Goal: Task Accomplishment & Management: Use online tool/utility

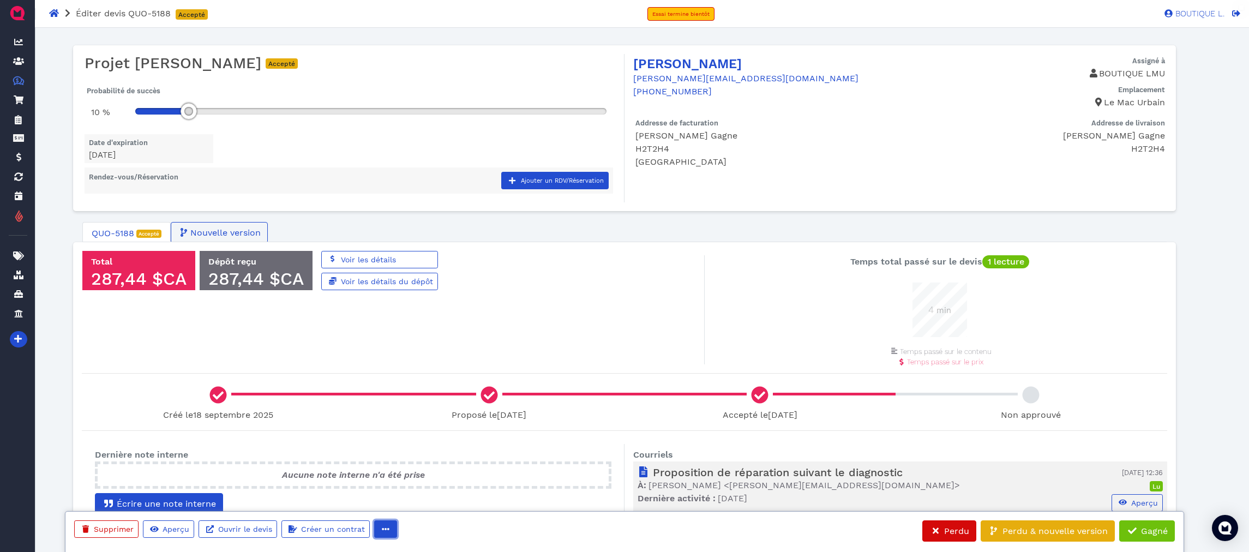
click at [382, 531] on icon "button" at bounding box center [386, 529] width 8 height 8
click at [415, 472] on span "Imprimer" at bounding box center [414, 472] width 39 height 10
click at [810, 376] on div at bounding box center [624, 373] width 1101 height 18
click at [199, 234] on span "Nouvelle version" at bounding box center [225, 232] width 72 height 13
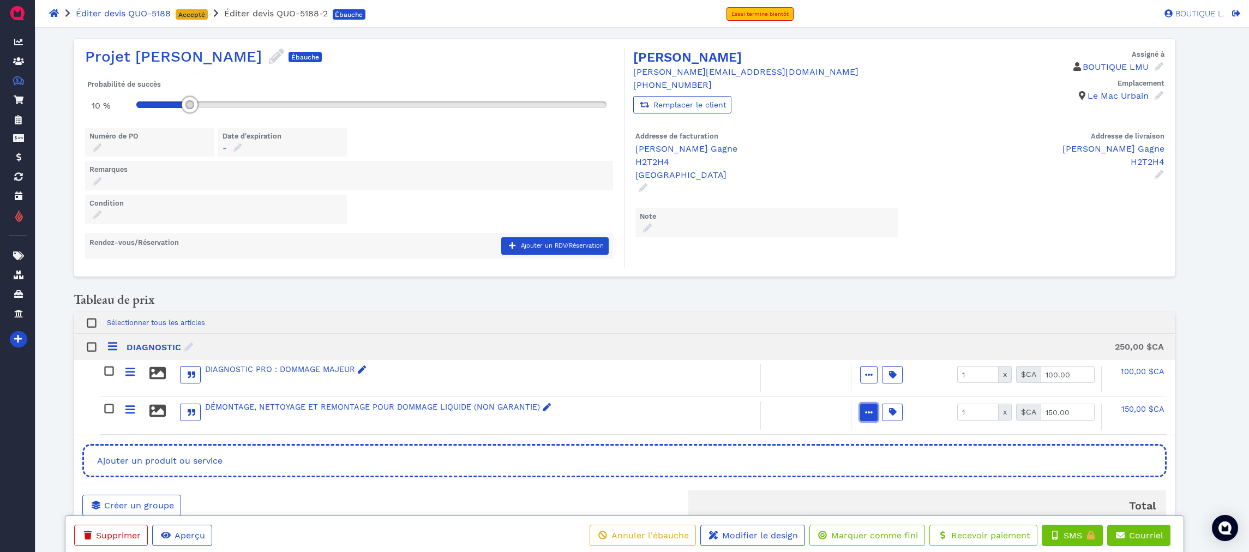
click at [872, 409] on span "button" at bounding box center [869, 412] width 12 height 11
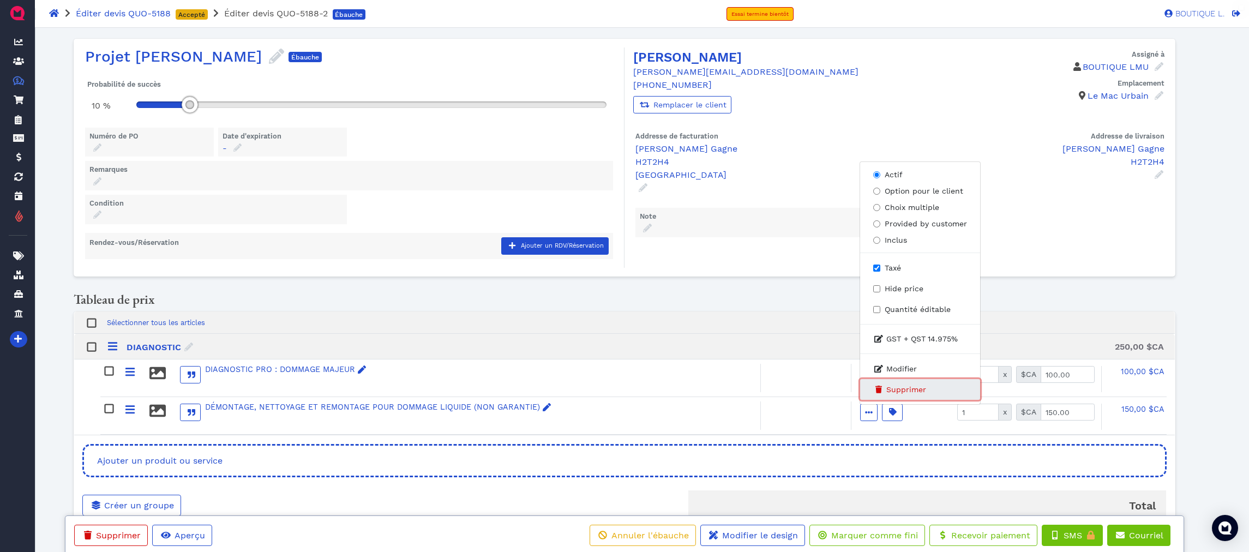
click at [930, 383] on button "Supprimer" at bounding box center [920, 389] width 120 height 21
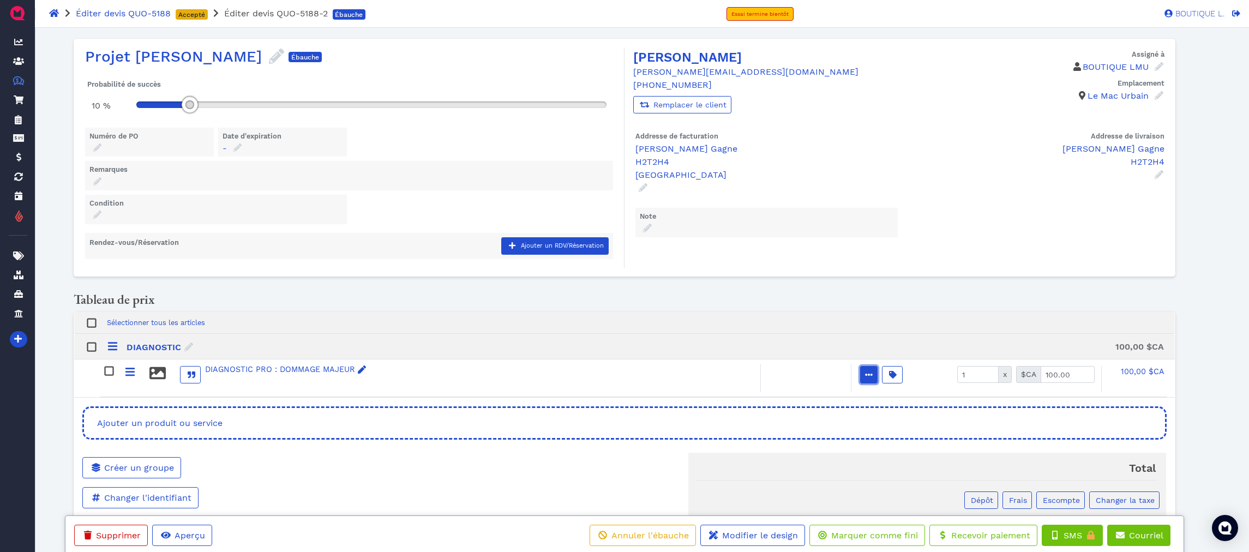
click at [870, 371] on icon "button" at bounding box center [869, 375] width 8 height 8
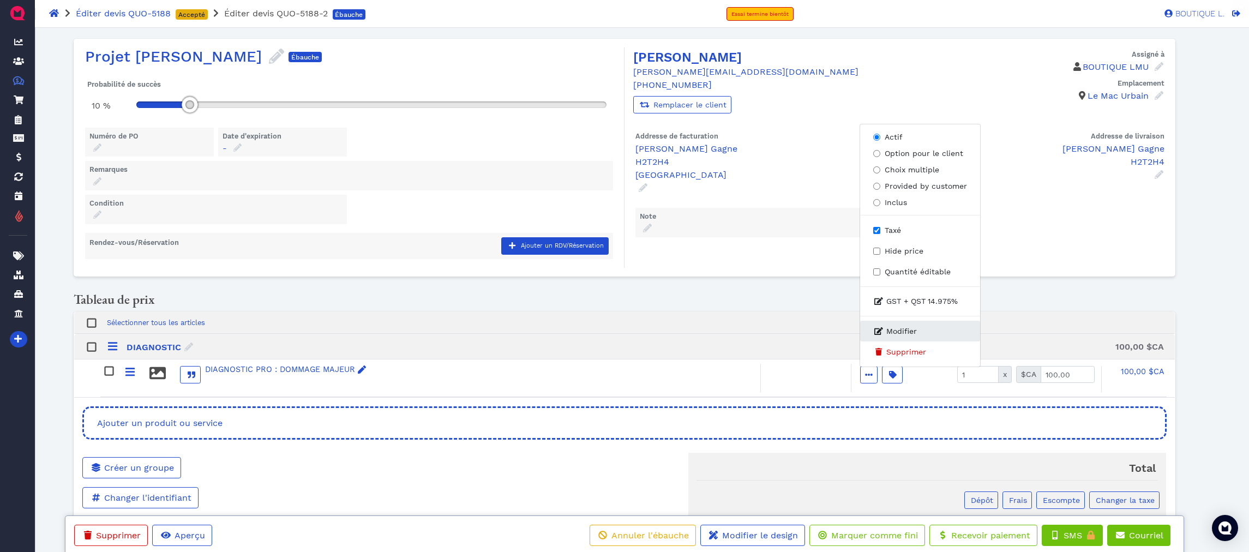
click at [890, 335] on button "Modifier" at bounding box center [920, 331] width 120 height 21
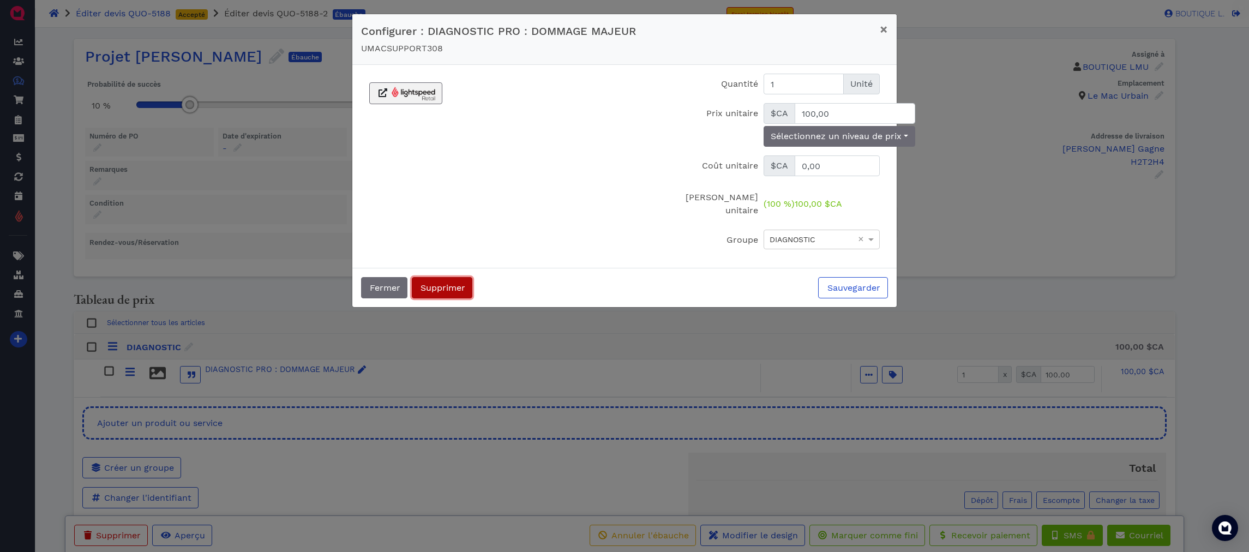
click at [430, 282] on span "Supprimer" at bounding box center [442, 287] width 46 height 10
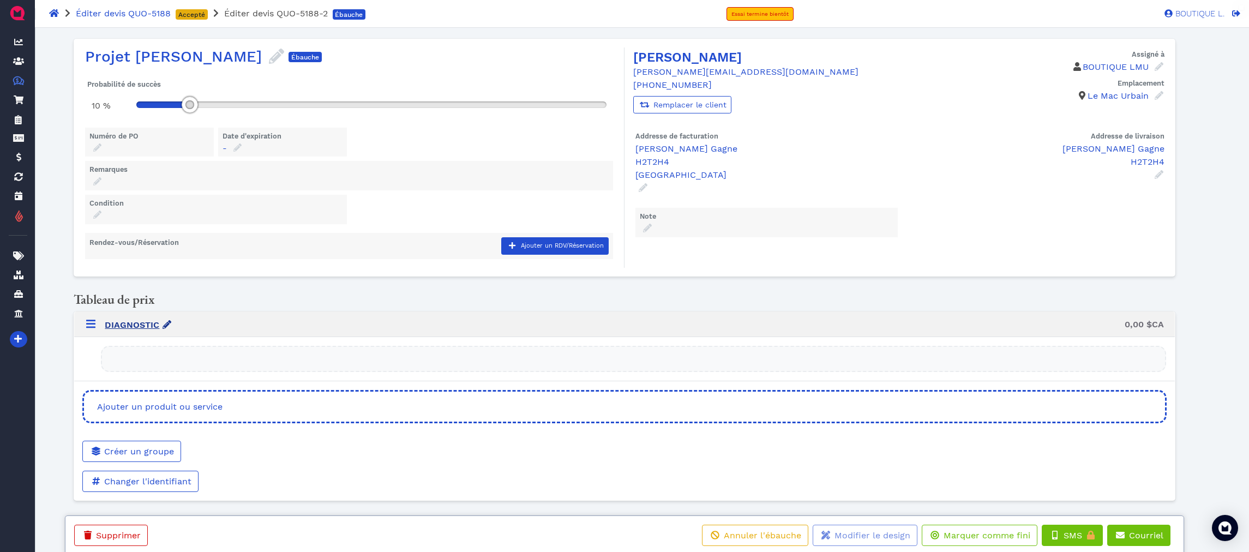
click at [146, 324] on strong "DIAGNOSTIC" at bounding box center [132, 325] width 55 height 10
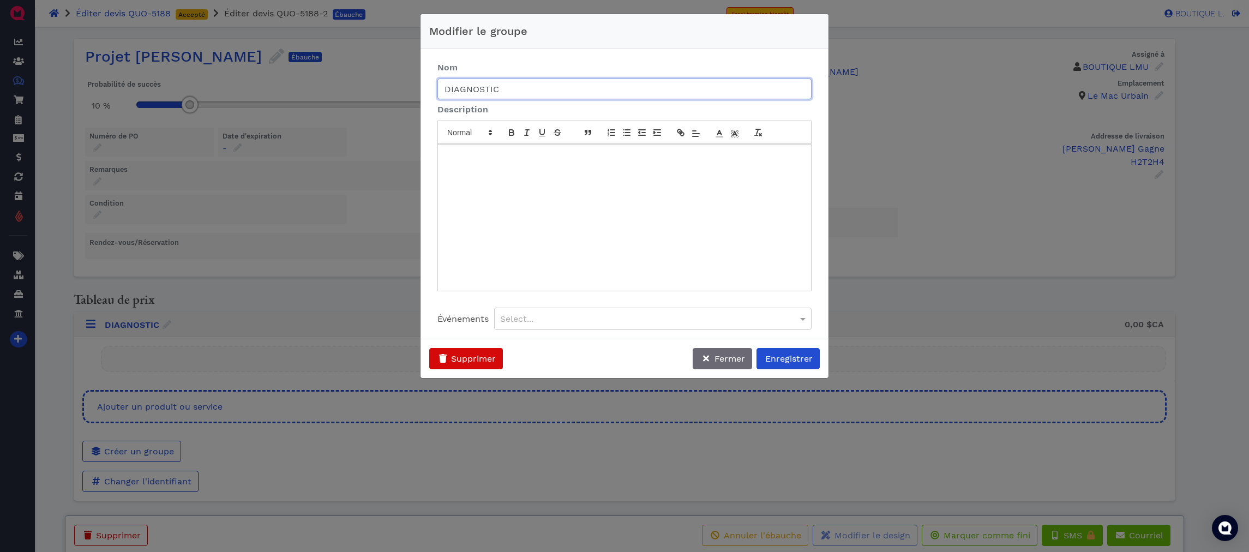
click at [542, 95] on input "DIAGNOSTIC" at bounding box center [624, 89] width 374 height 21
type input "OPTIONS POST RÉPARATION"
click at [767, 356] on span "Enregistrer" at bounding box center [787, 358] width 49 height 10
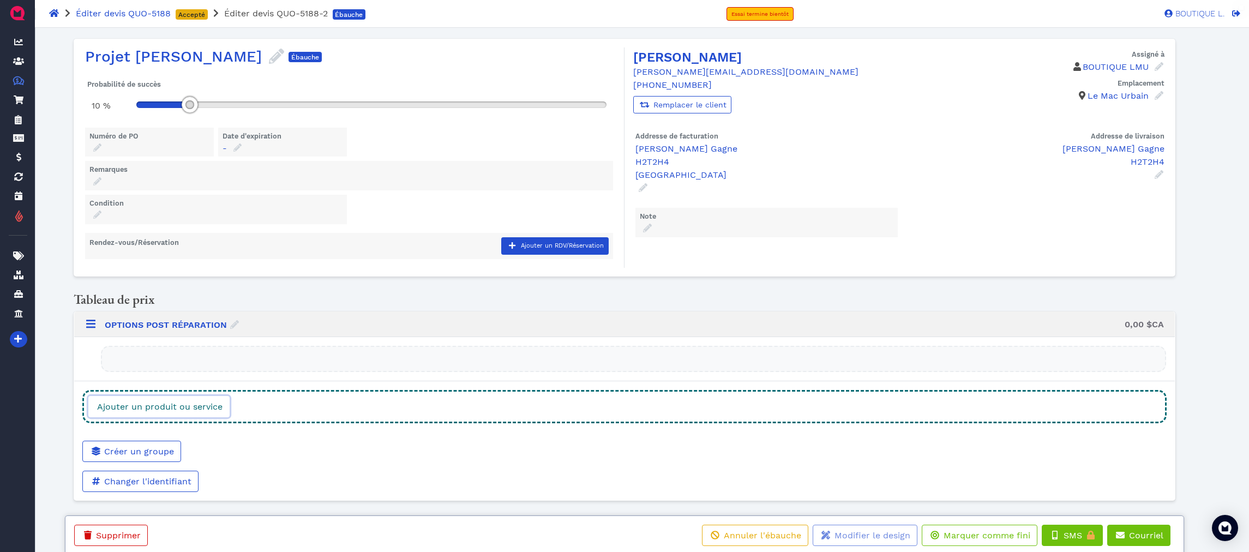
click at [219, 401] on span "Ajouter un produit ou service" at bounding box center [158, 406] width 127 height 10
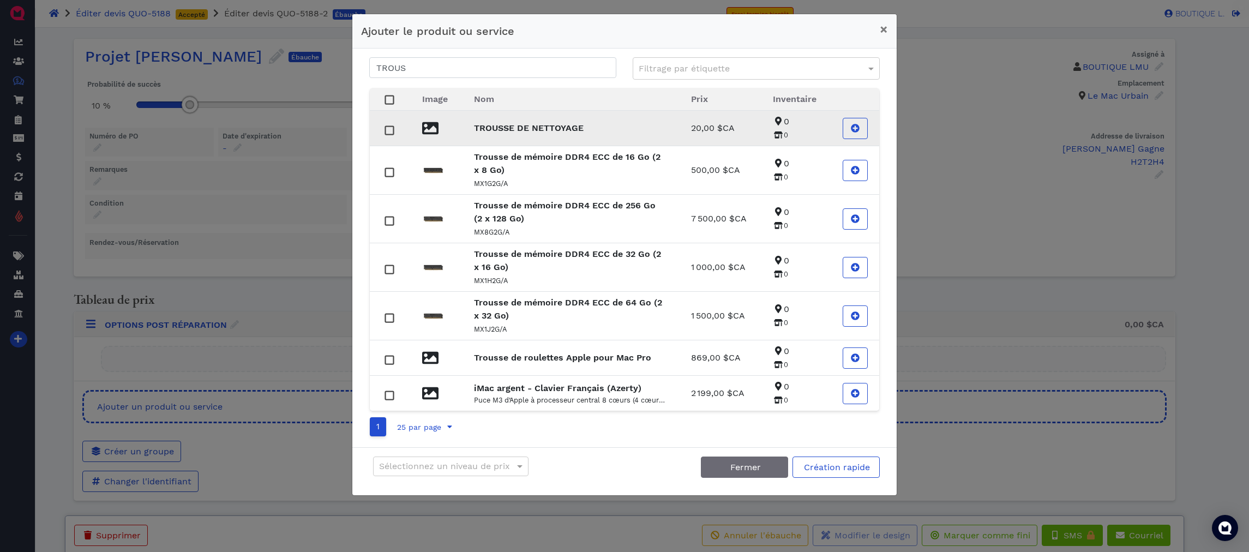
click at [543, 122] on p "TROUSSE DE NETTOYAGE" at bounding box center [569, 128] width 191 height 13
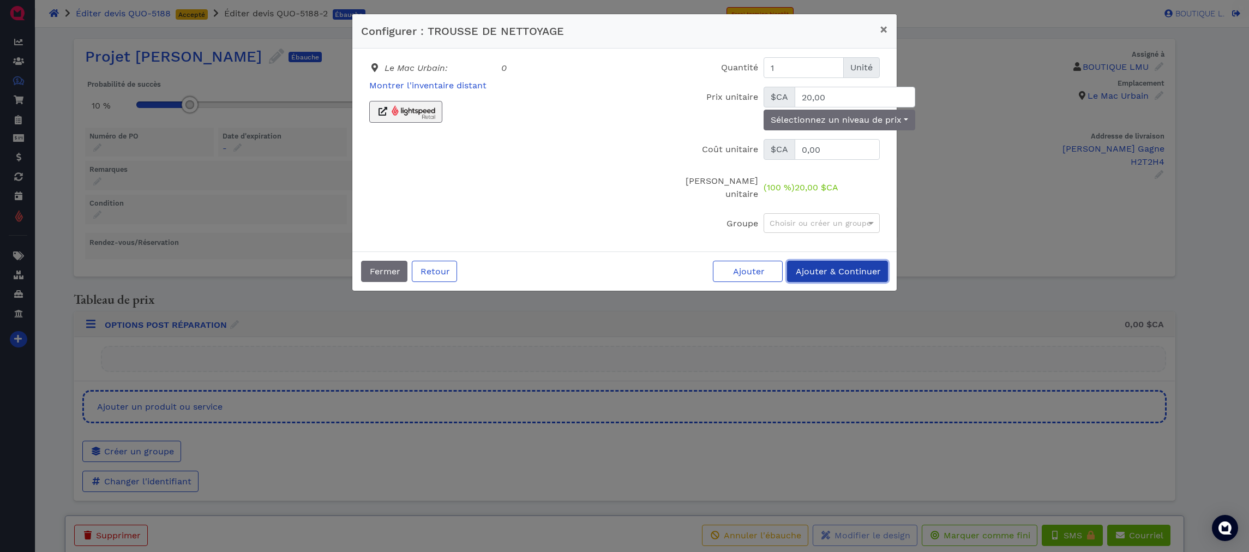
click at [879, 261] on button "Ajouter & Continuer" at bounding box center [837, 271] width 101 height 21
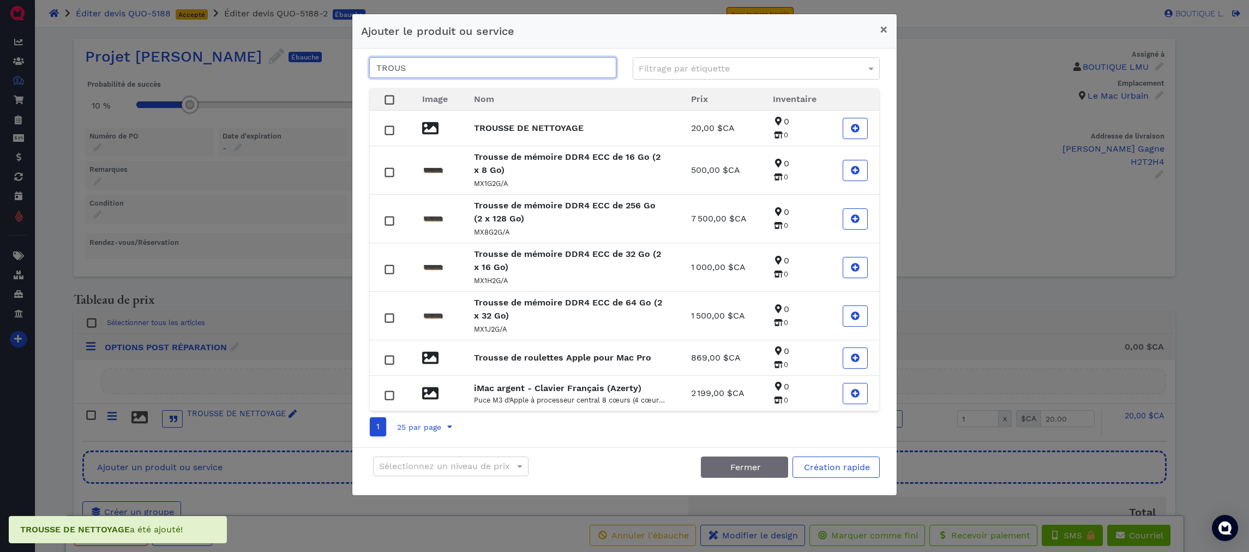
click at [467, 69] on input "TROUS" at bounding box center [492, 67] width 247 height 21
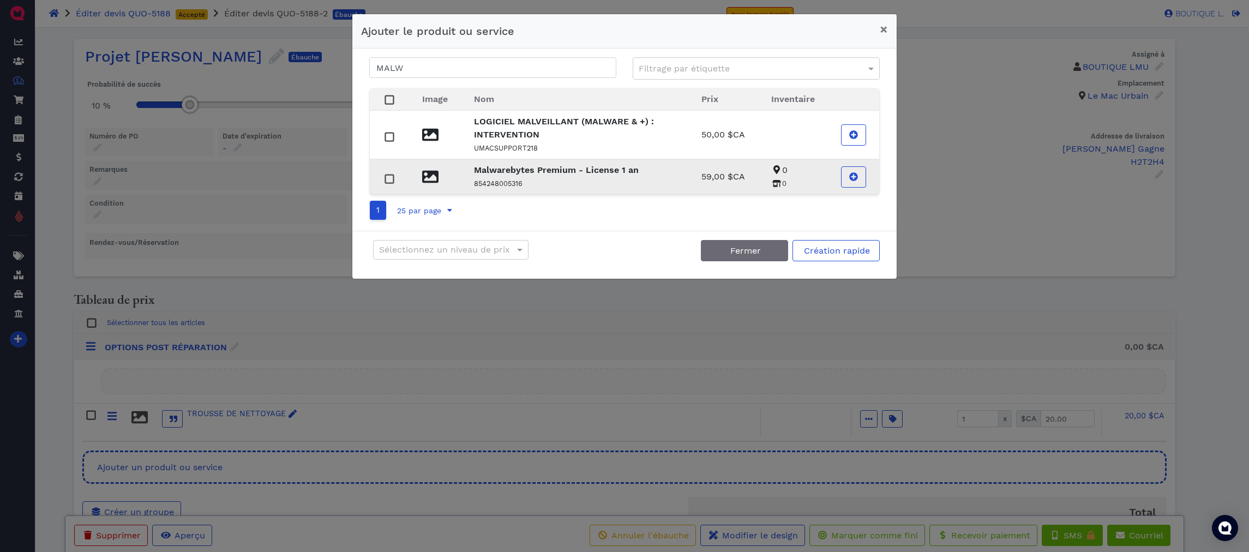
click at [581, 179] on p "854248005316" at bounding box center [574, 183] width 201 height 13
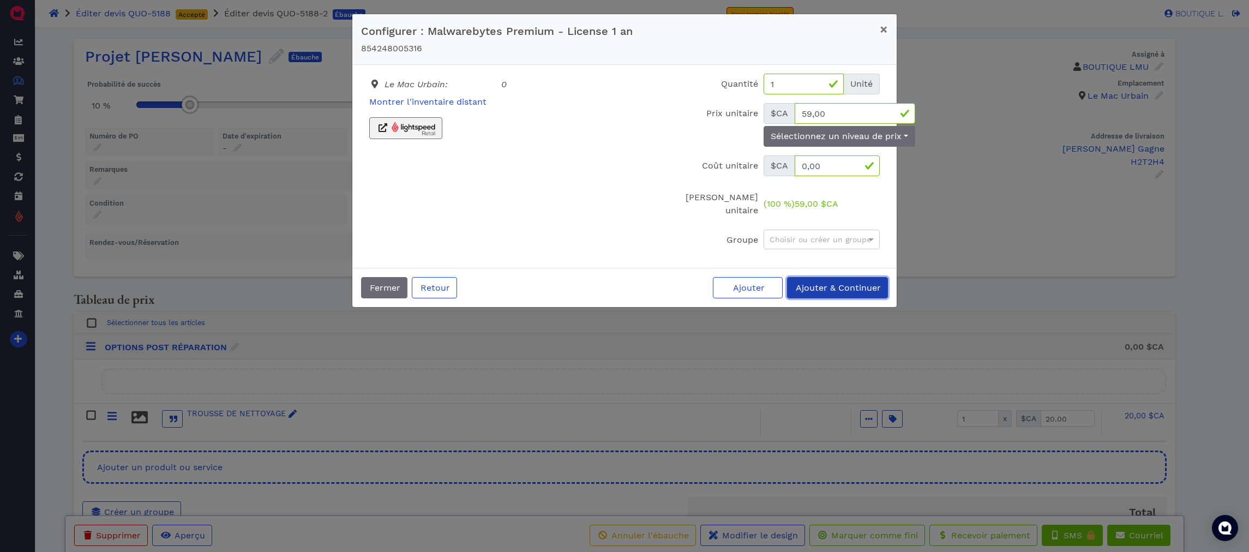
click at [811, 282] on span "Ajouter & Continuer" at bounding box center [837, 287] width 87 height 10
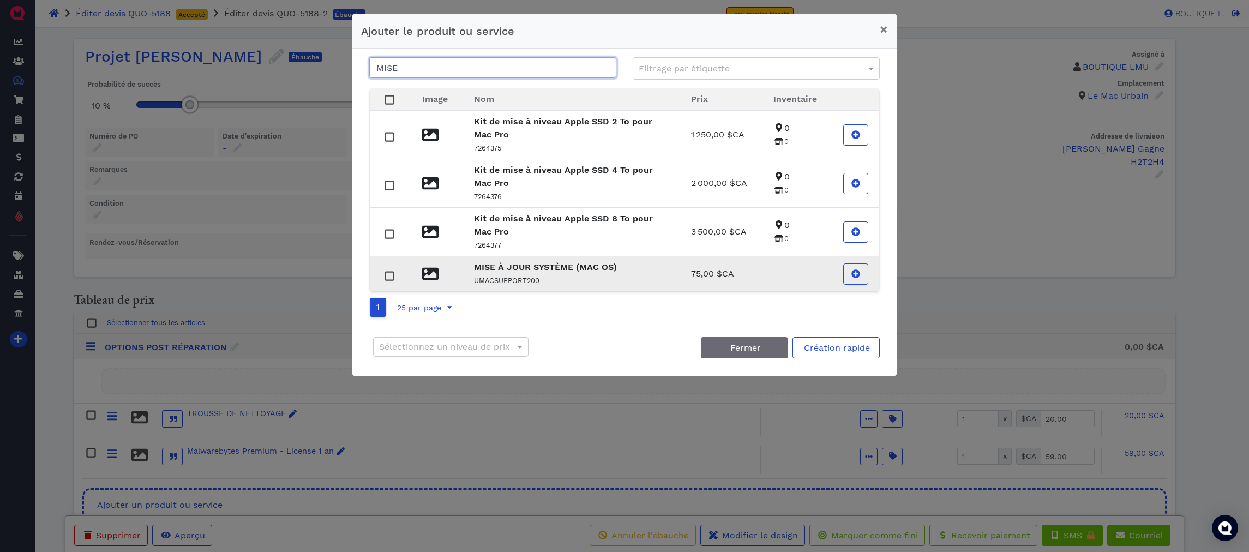
type input "MISE"
click at [684, 267] on td "75,00 $CA" at bounding box center [719, 273] width 82 height 35
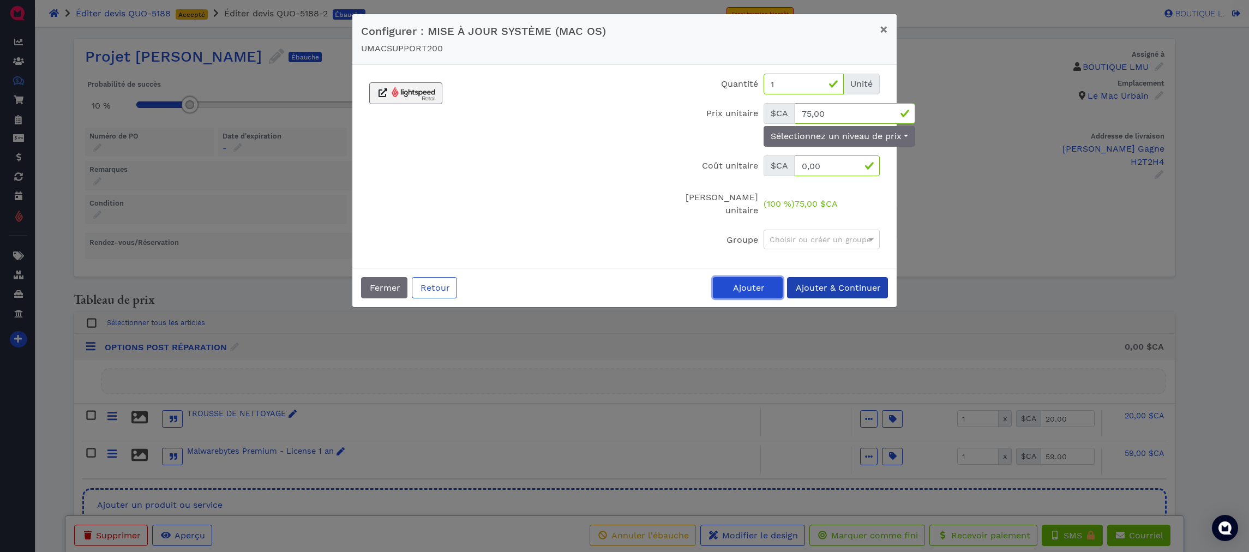
click at [750, 280] on button "Ajouter" at bounding box center [748, 287] width 70 height 21
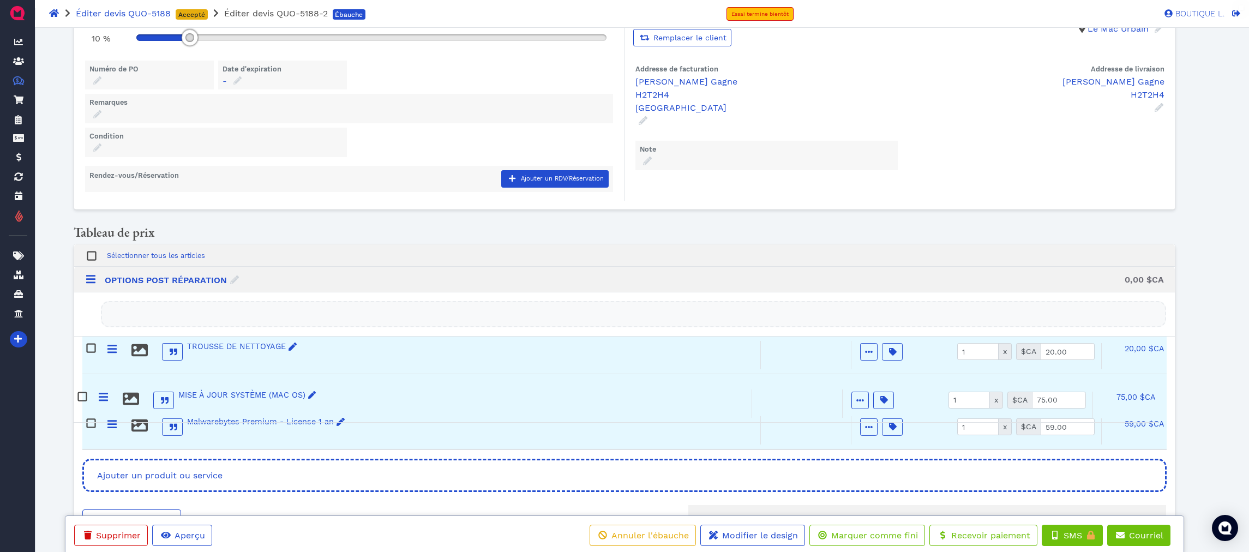
scroll to position [67, 0]
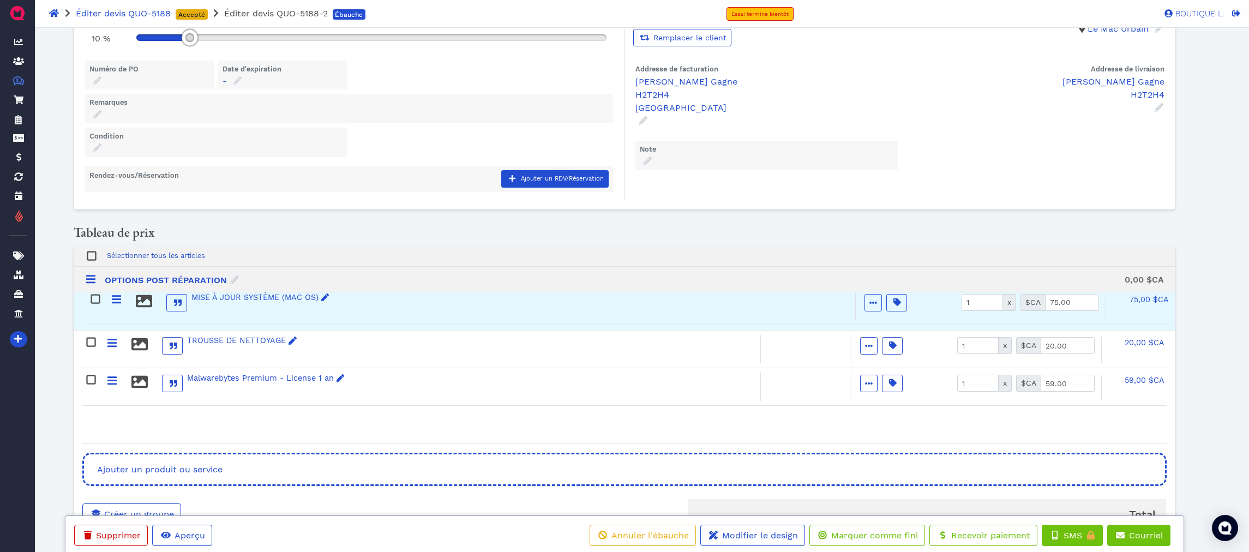
drag, startPoint x: 113, startPoint y: 484, endPoint x: 117, endPoint y: 292, distance: 192.0
click at [117, 291] on div "Sélectionner tous les articles OPTIONS POST RÉPARATION 0,00 $CA TROUSSE DE NETT…" at bounding box center [623, 343] width 1083 height 199
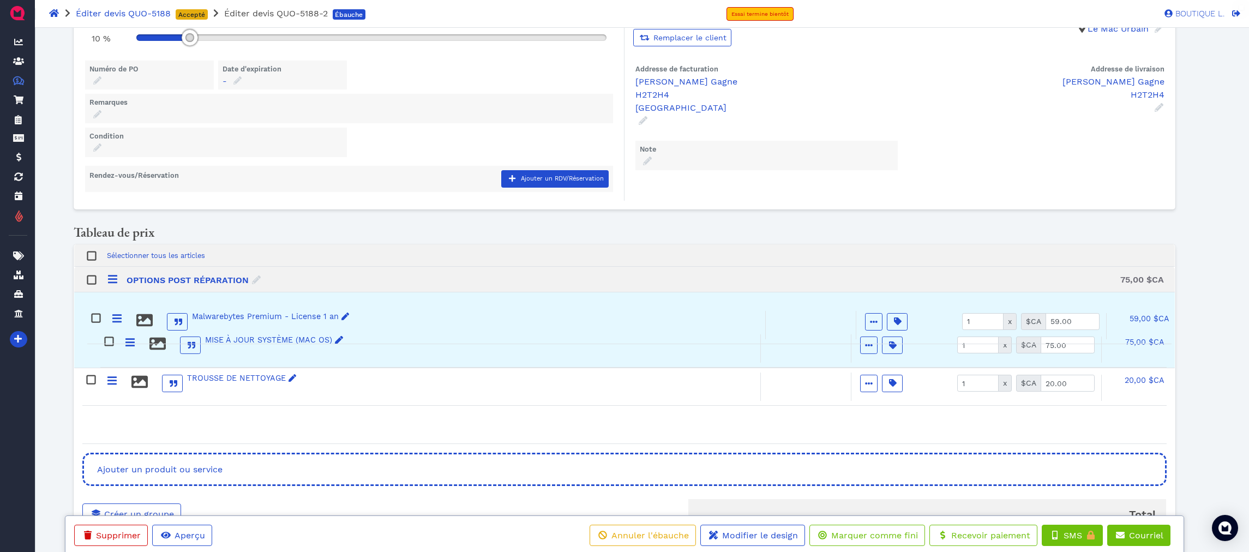
drag, startPoint x: 115, startPoint y: 379, endPoint x: 120, endPoint y: 316, distance: 63.4
click at [120, 316] on div "Sélectionner tous les articles OPTIONS POST RÉPARATION 75,00 $CA MISE À JOUR SY…" at bounding box center [623, 343] width 1083 height 199
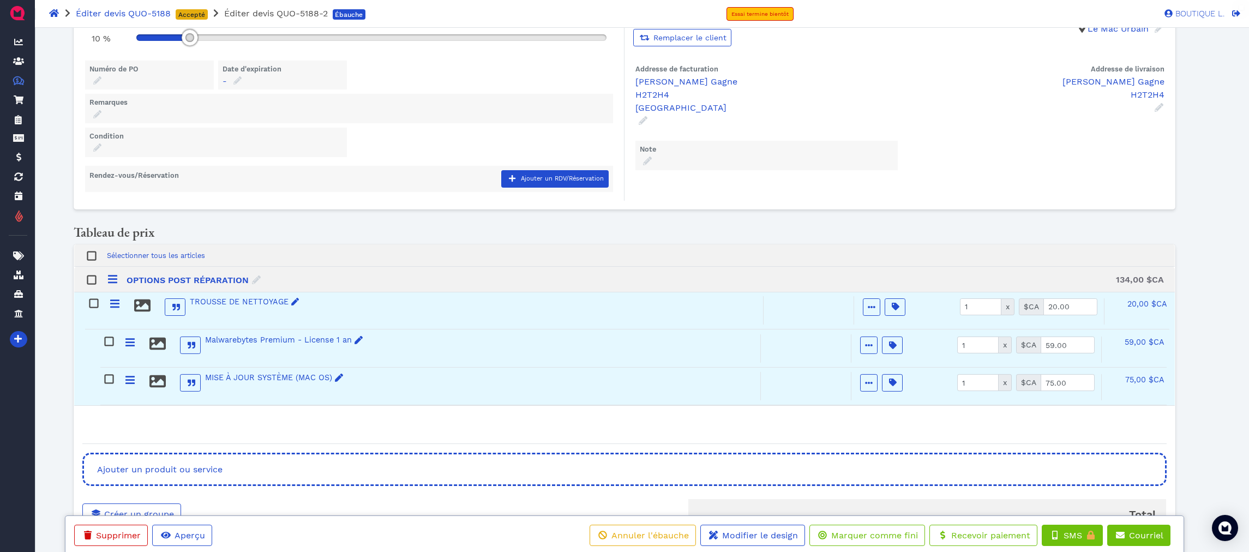
drag, startPoint x: 117, startPoint y: 378, endPoint x: 119, endPoint y: 300, distance: 78.5
click at [119, 300] on div "Sélectionner tous les articles OPTIONS POST RÉPARATION 134,00 $CA Malwarebytes …" at bounding box center [623, 343] width 1083 height 199
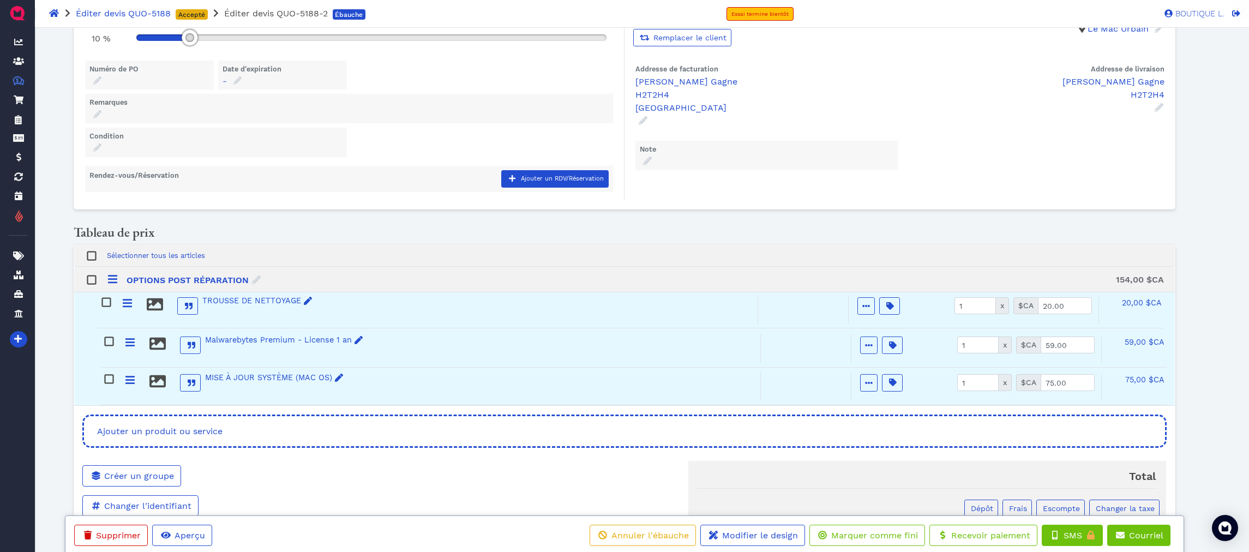
drag, startPoint x: 128, startPoint y: 379, endPoint x: 125, endPoint y: 302, distance: 77.5
click at [125, 302] on div "Malwarebytes Premium - License 1 an Actif Option pour le client Choix multiple …" at bounding box center [624, 348] width 1100 height 113
drag, startPoint x: 135, startPoint y: 379, endPoint x: 131, endPoint y: 341, distance: 38.3
click at [131, 341] on div "TROUSSE DE NETTOYAGE Actif Option pour le client Choix multiple Provided by cus…" at bounding box center [624, 348] width 1100 height 113
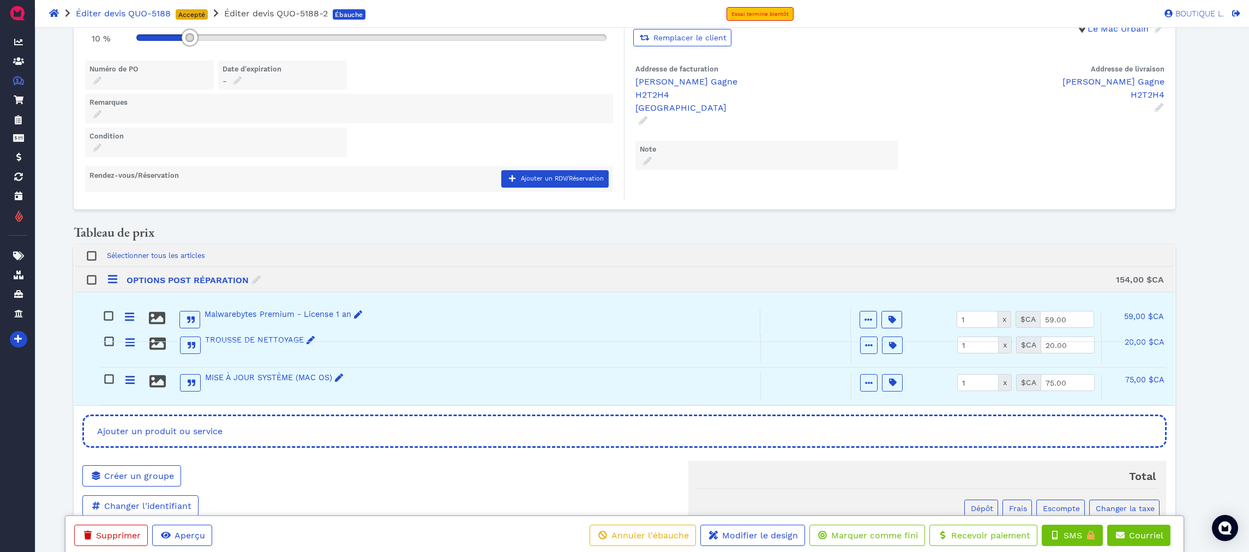
drag, startPoint x: 129, startPoint y: 380, endPoint x: 128, endPoint y: 314, distance: 66.0
click at [128, 314] on div "TROUSSE DE NETTOYAGE Actif Option pour le client Choix multiple Provided by cus…" at bounding box center [624, 348] width 1100 height 113
drag, startPoint x: 125, startPoint y: 381, endPoint x: 122, endPoint y: 341, distance: 39.4
click at [122, 341] on div "Malwarebytes Premium - License 1 an Actif Option pour le client Choix multiple …" at bounding box center [624, 348] width 1100 height 113
